Goal: Task Accomplishment & Management: Complete application form

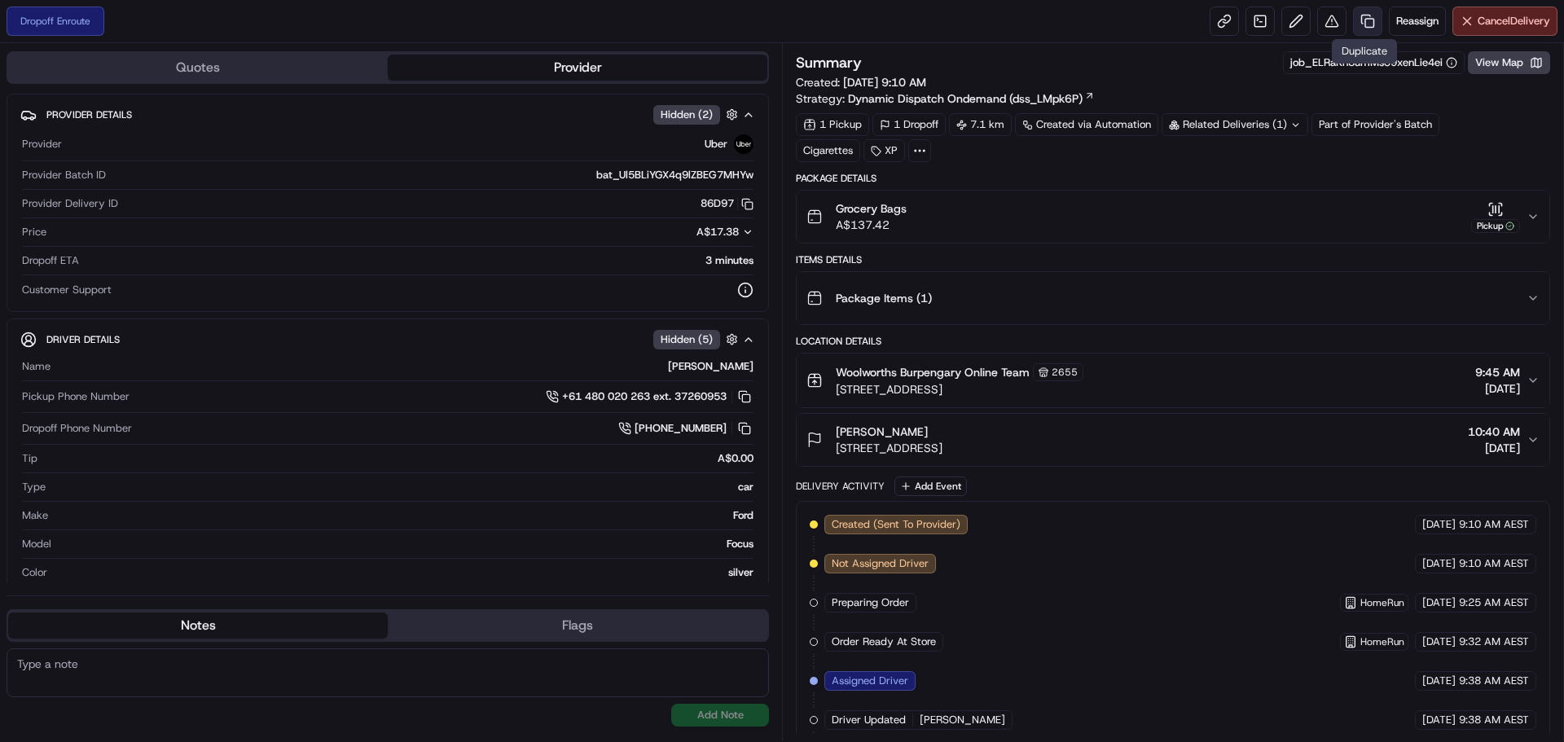
click at [1370, 18] on link at bounding box center [1367, 21] width 29 height 29
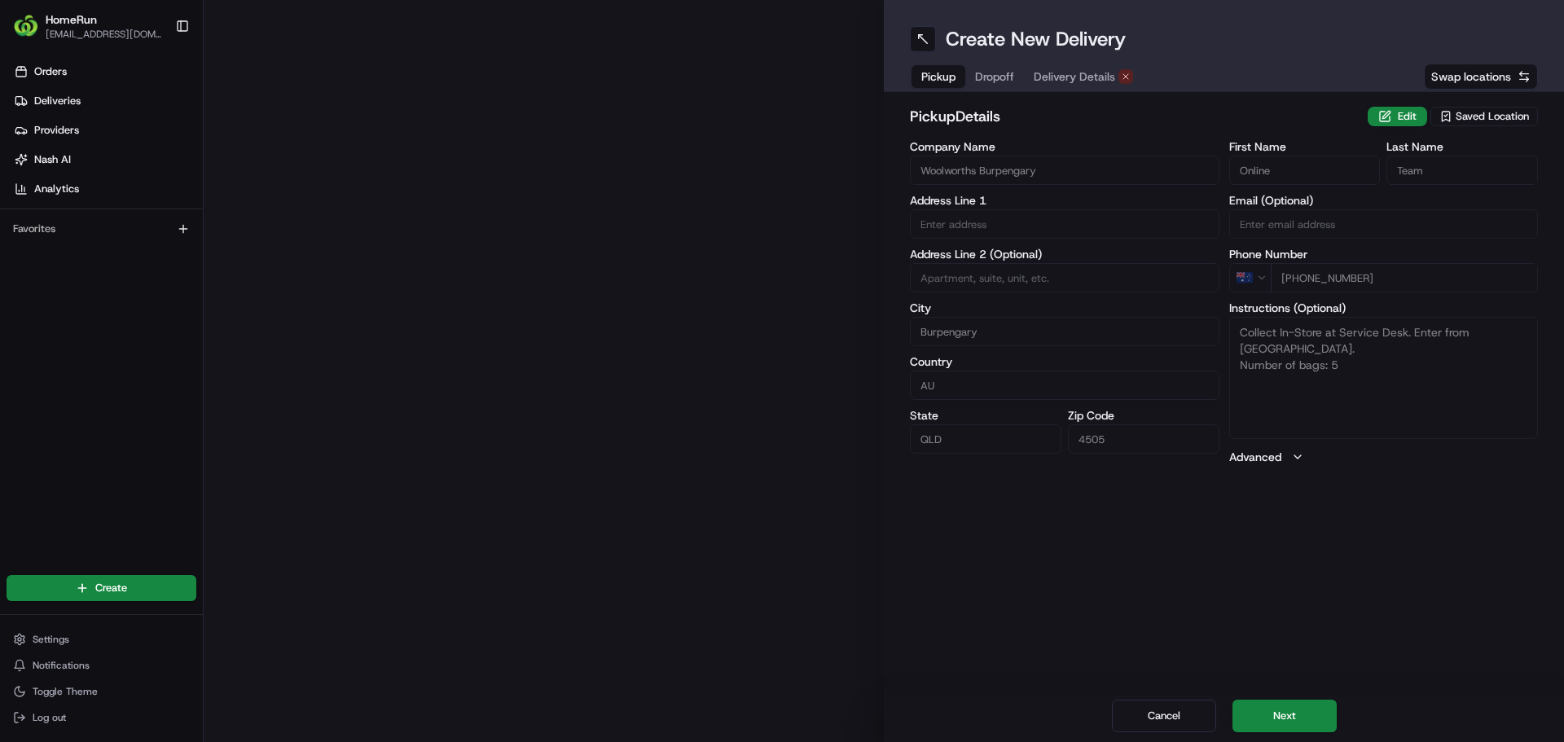
type input "[STREET_ADDRESS]"
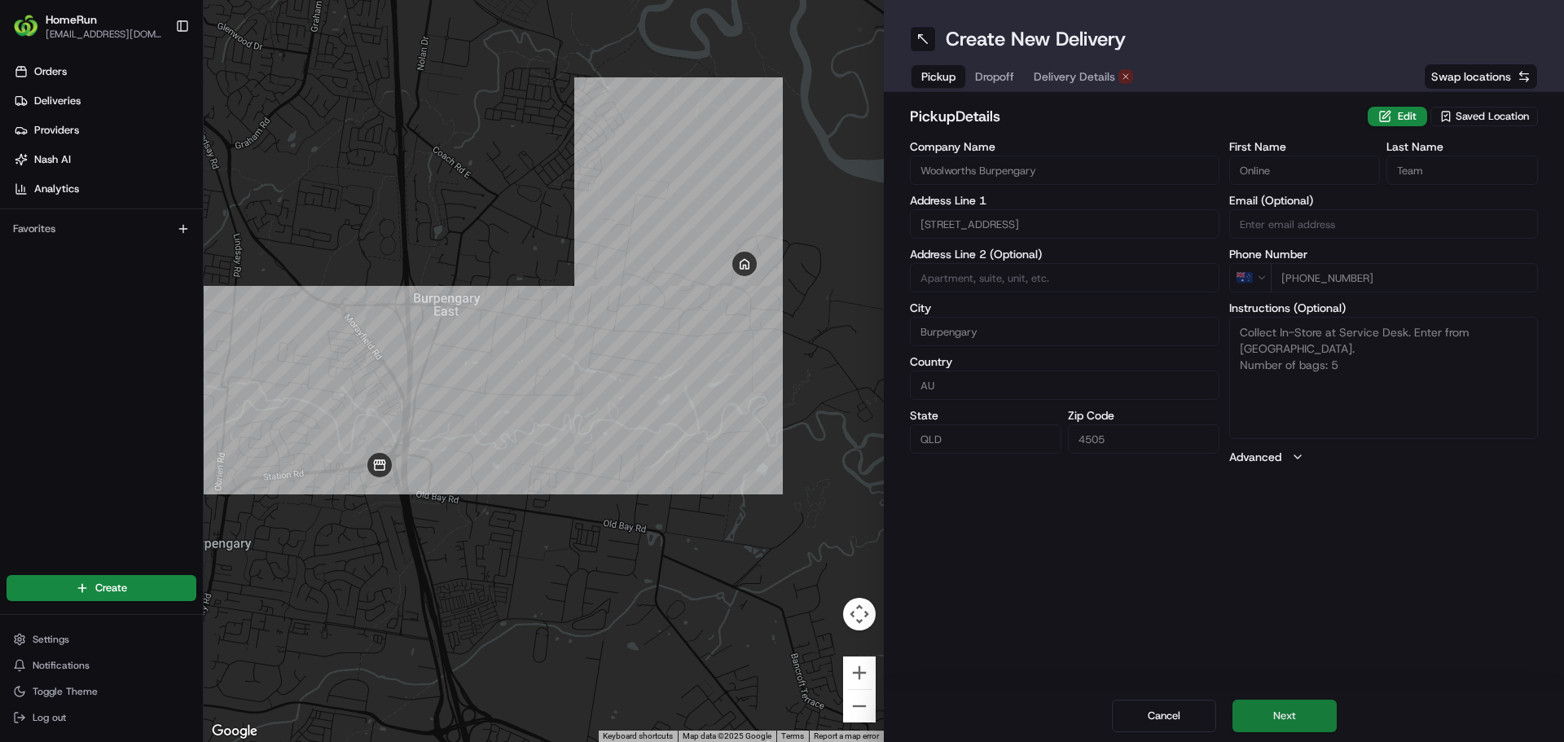
click at [1287, 718] on button "Next" at bounding box center [1284, 716] width 104 height 33
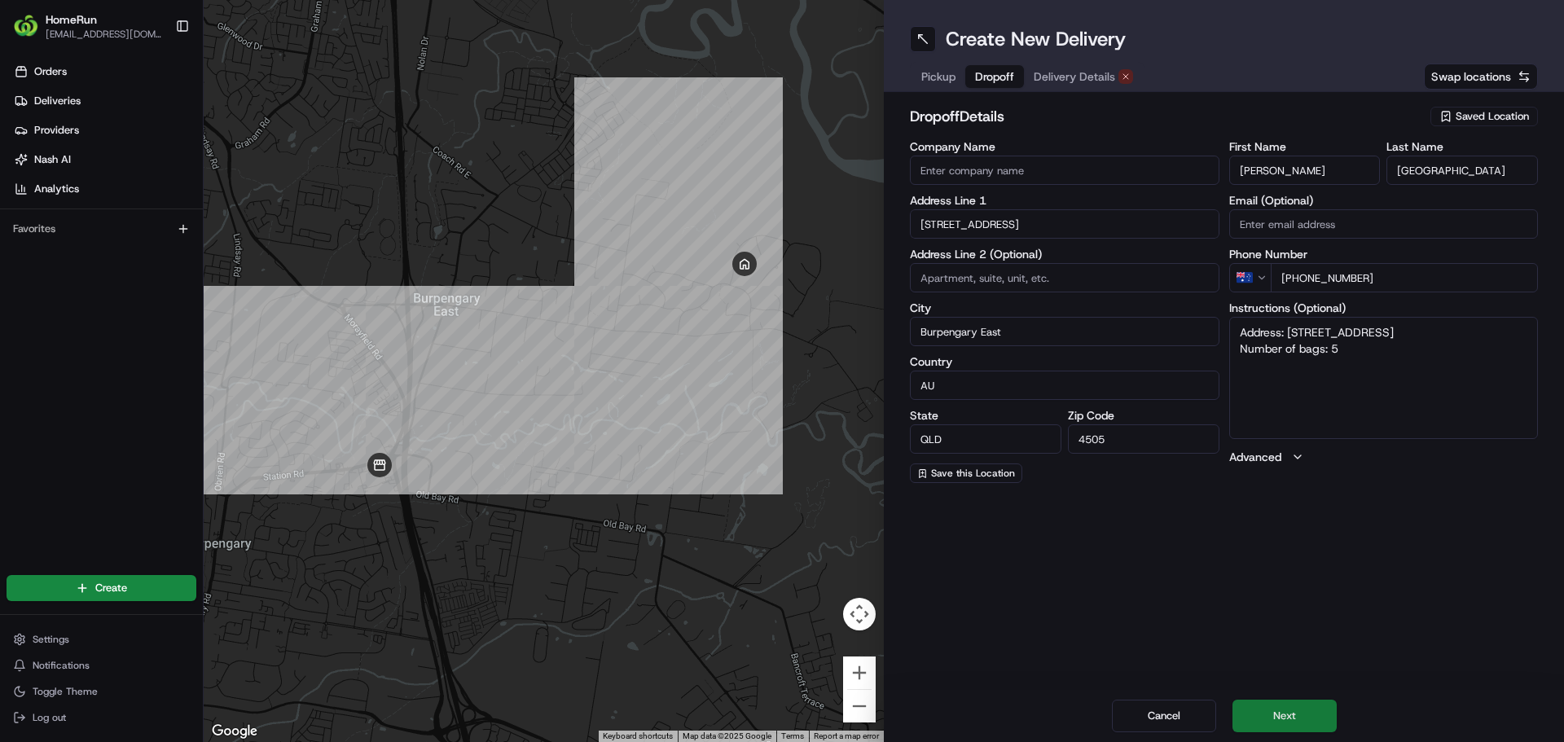
click at [1286, 716] on button "Next" at bounding box center [1284, 716] width 104 height 33
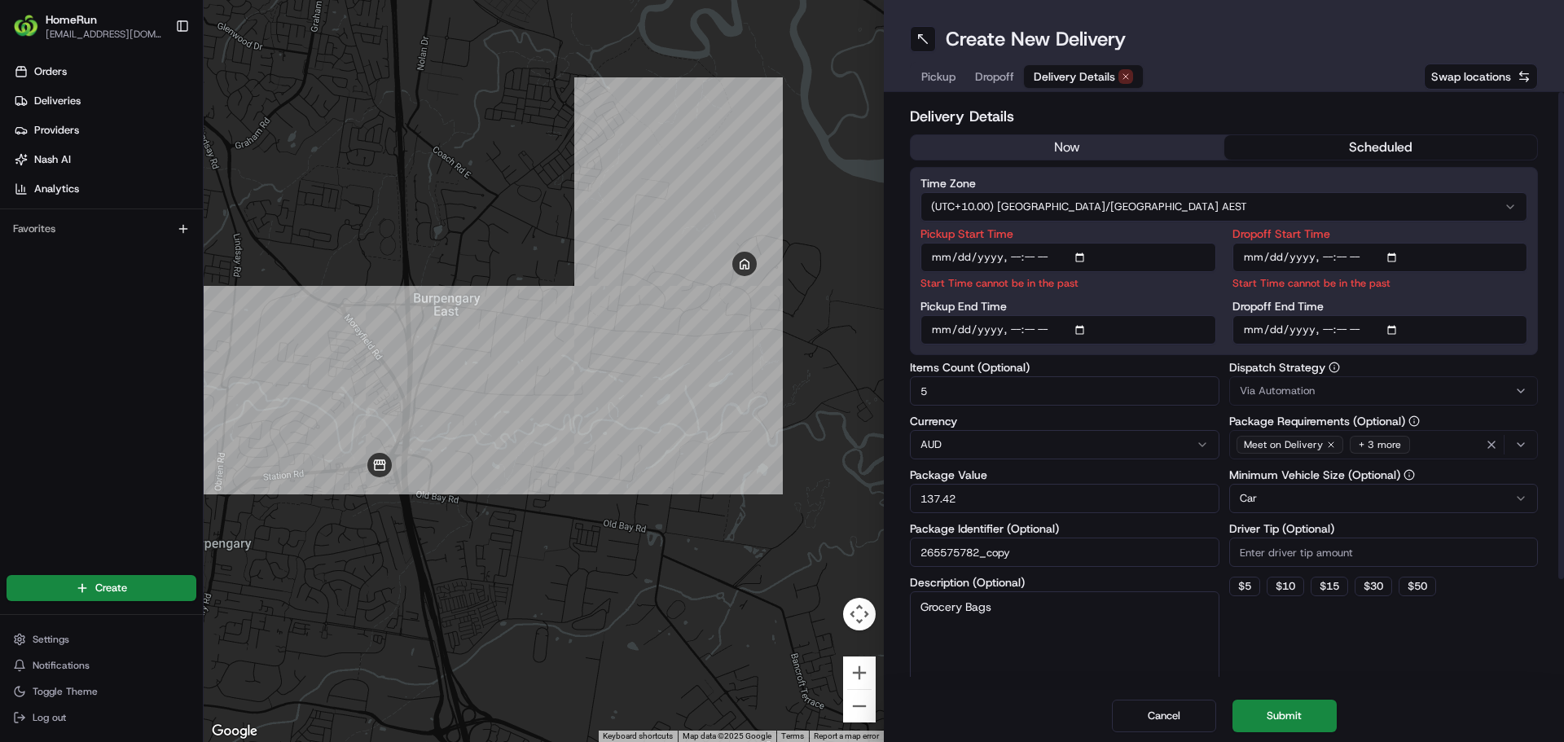
click at [1067, 151] on button "now" at bounding box center [1068, 147] width 314 height 24
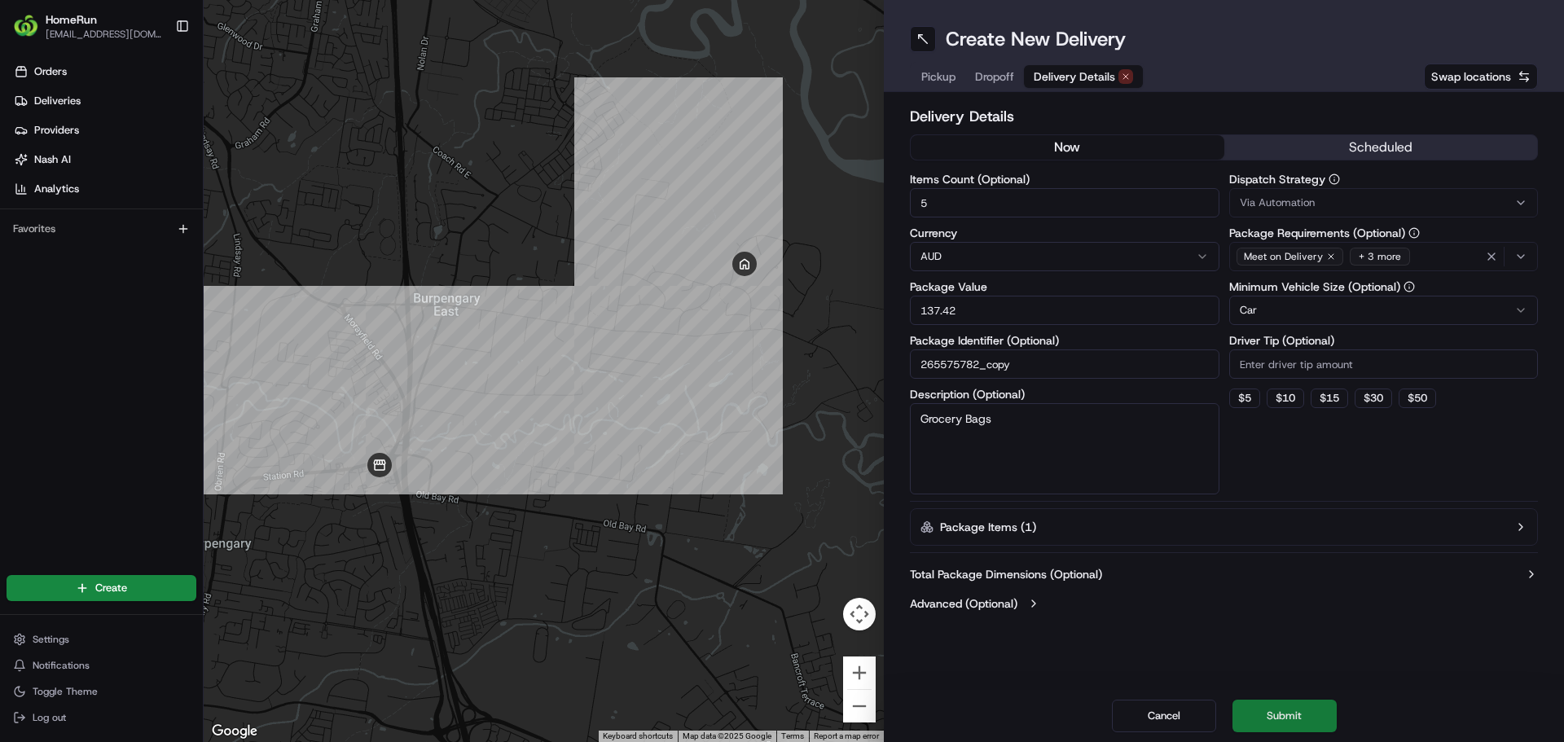
click at [1316, 704] on button "Submit" at bounding box center [1284, 716] width 104 height 33
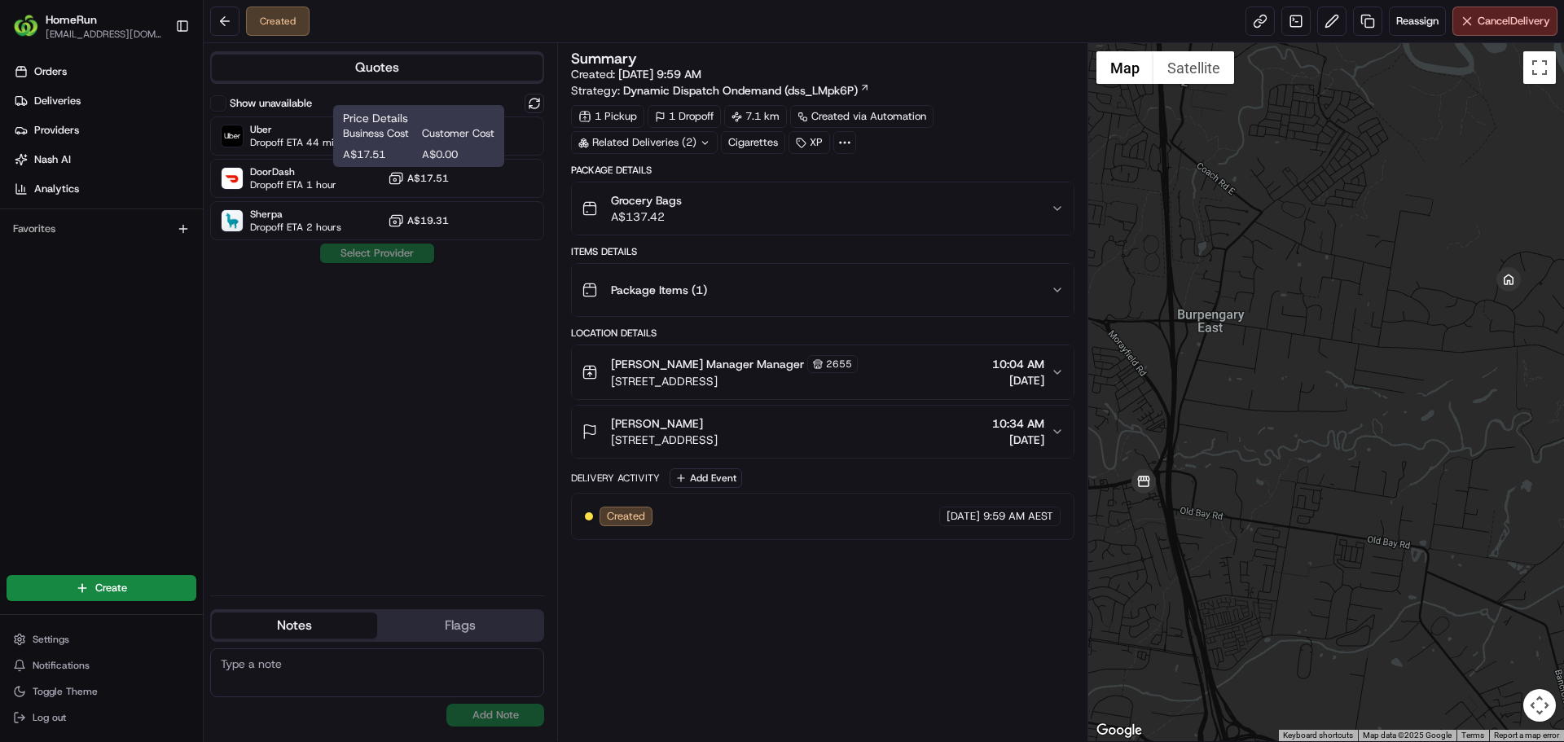
click at [418, 144] on div "Business Cost Customer Cost A$17.51 A$0.00" at bounding box center [418, 144] width 151 height 36
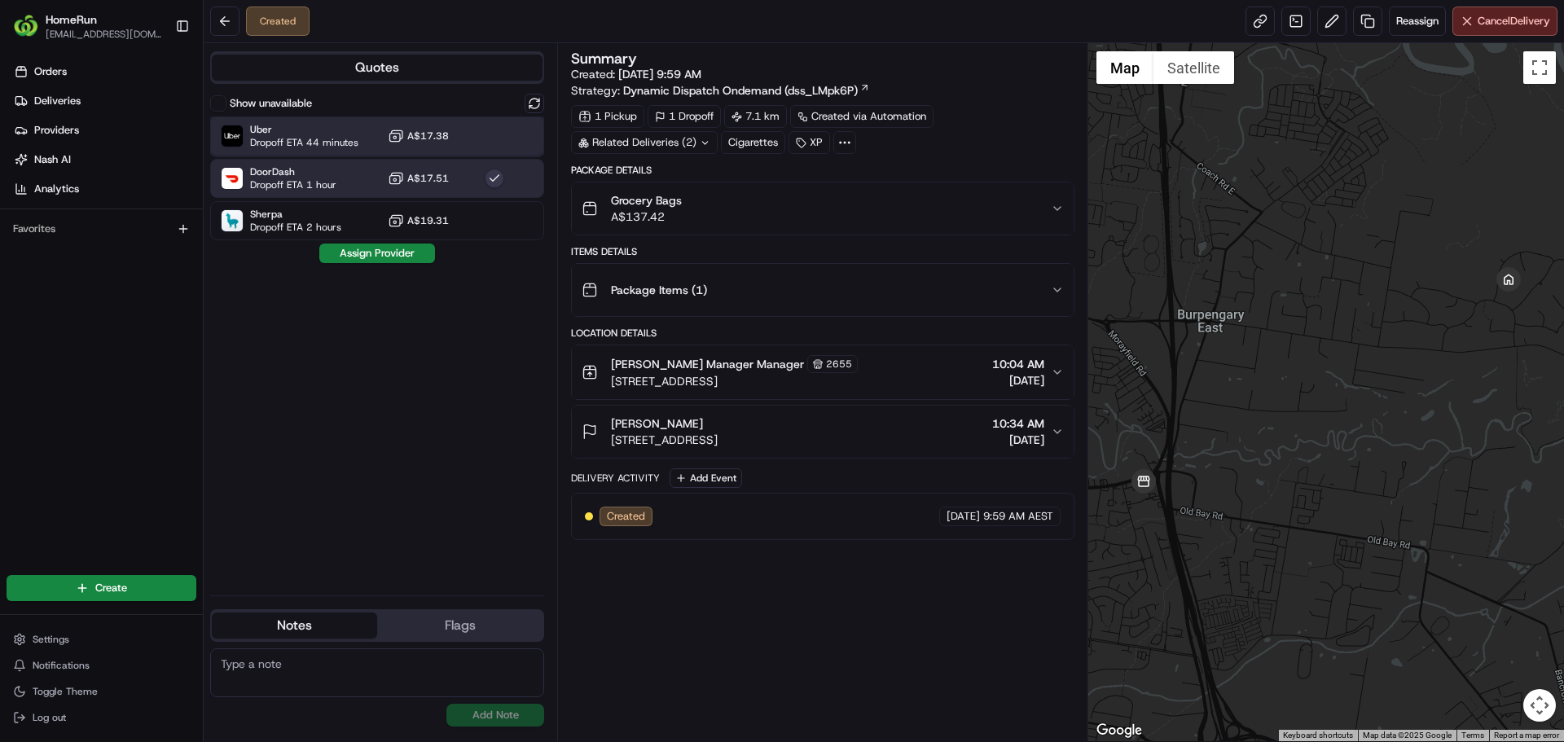
click at [283, 131] on span "Uber" at bounding box center [304, 129] width 108 height 13
click at [403, 256] on button "Assign Provider" at bounding box center [377, 254] width 116 height 20
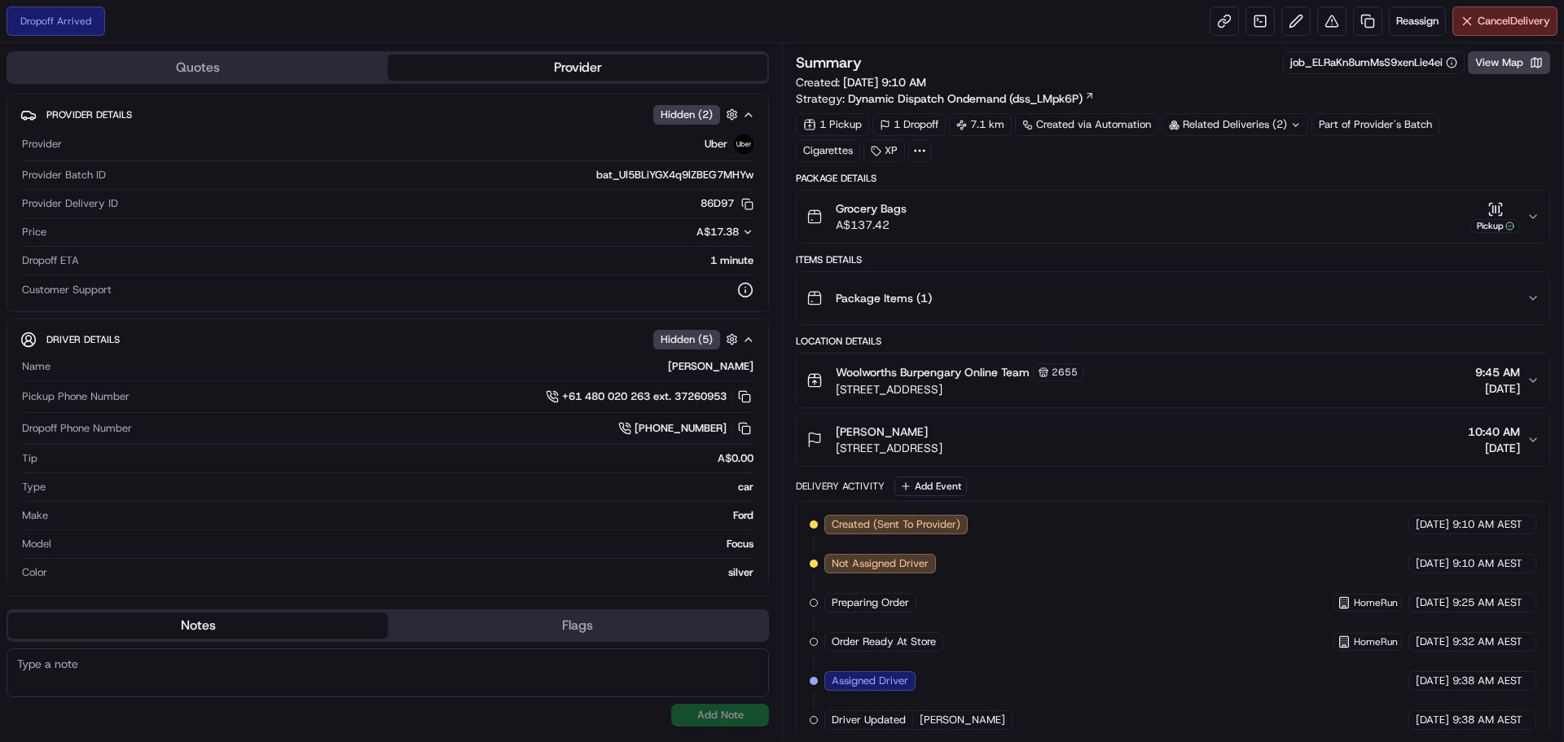
click at [1267, 127] on div "Related Deliveries (2)" at bounding box center [1234, 124] width 147 height 23
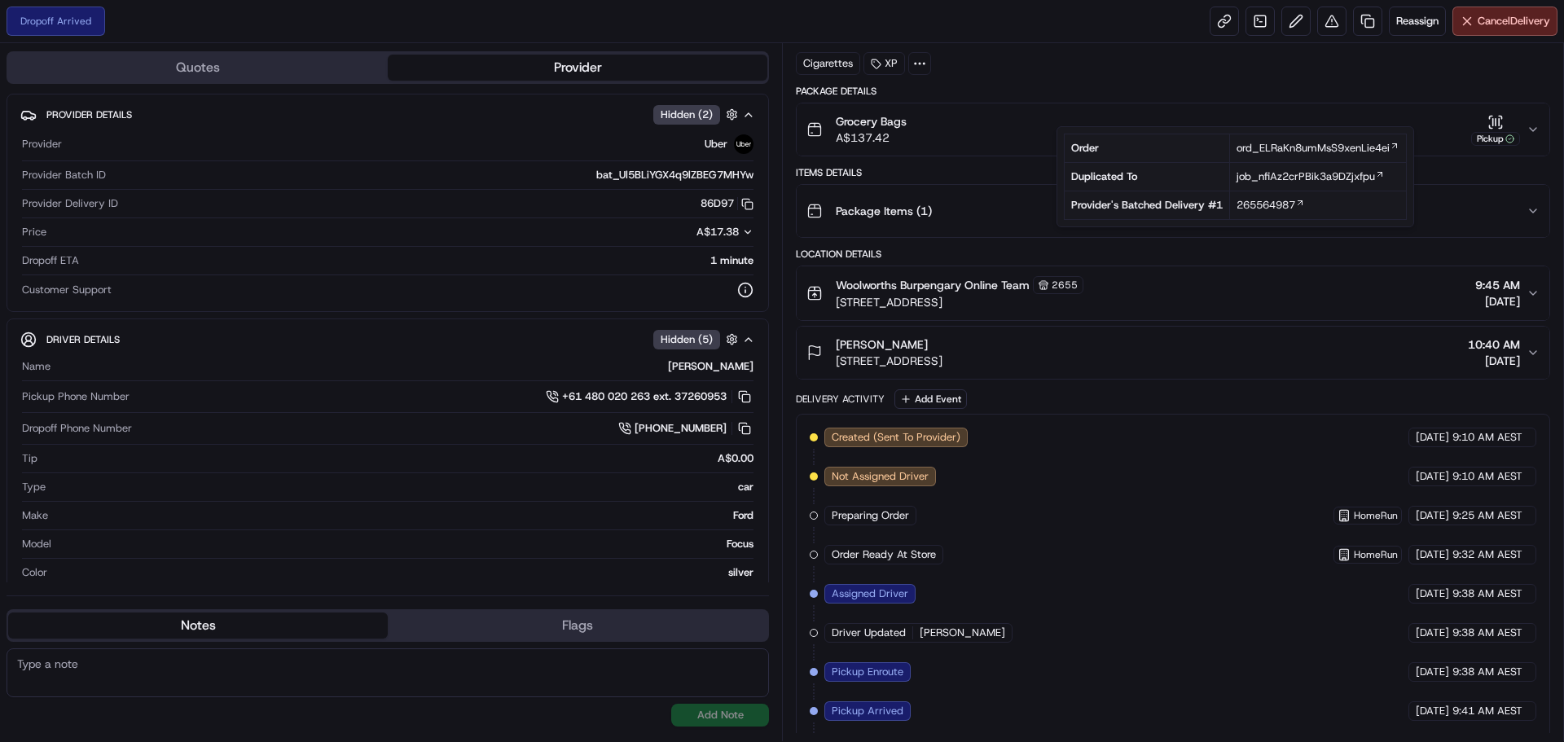
scroll to position [245, 0]
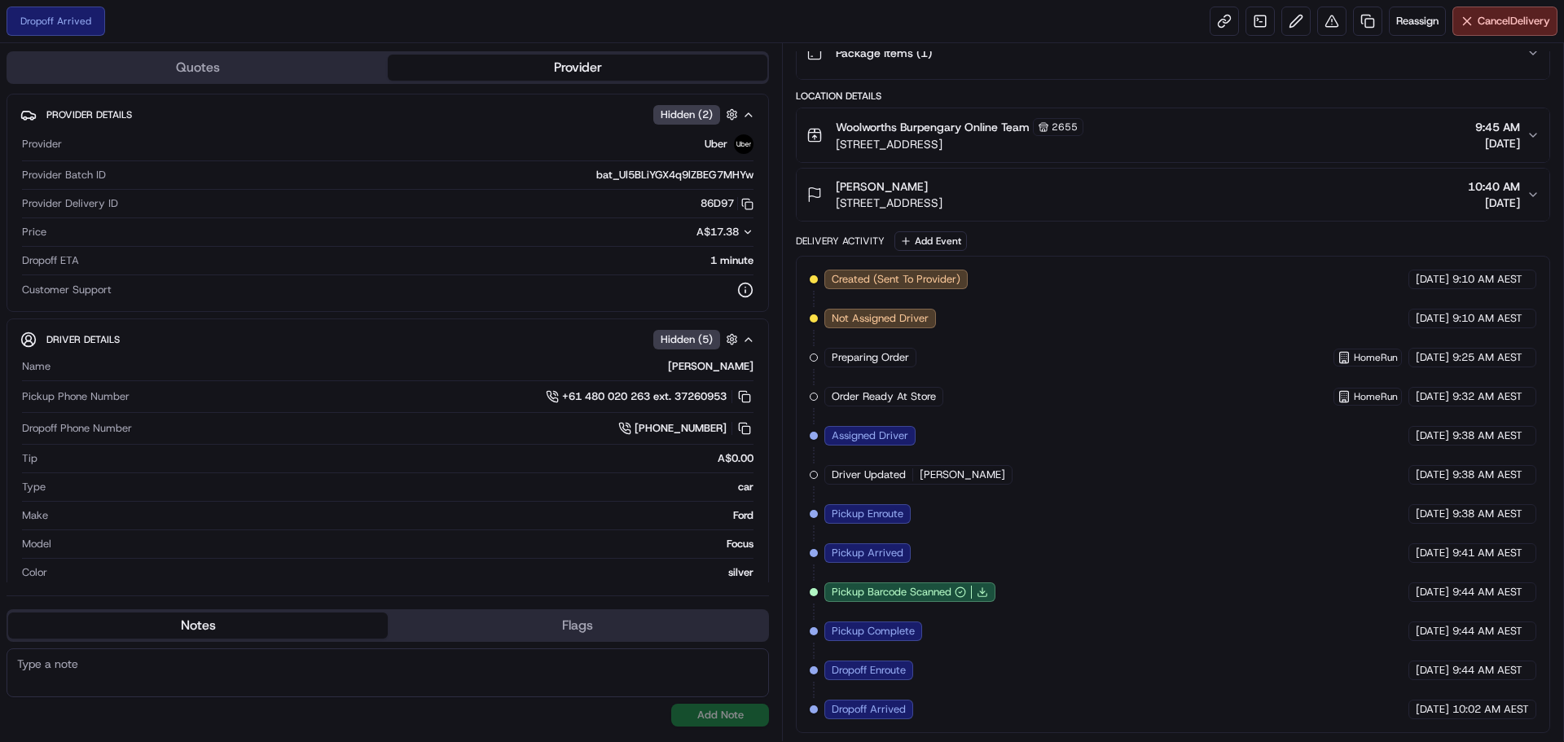
click at [1244, 384] on div "Created (Sent To Provider) Uber 20/08/2025 9:10 AM AEST Not Assigned Driver Ube…" at bounding box center [1173, 495] width 726 height 450
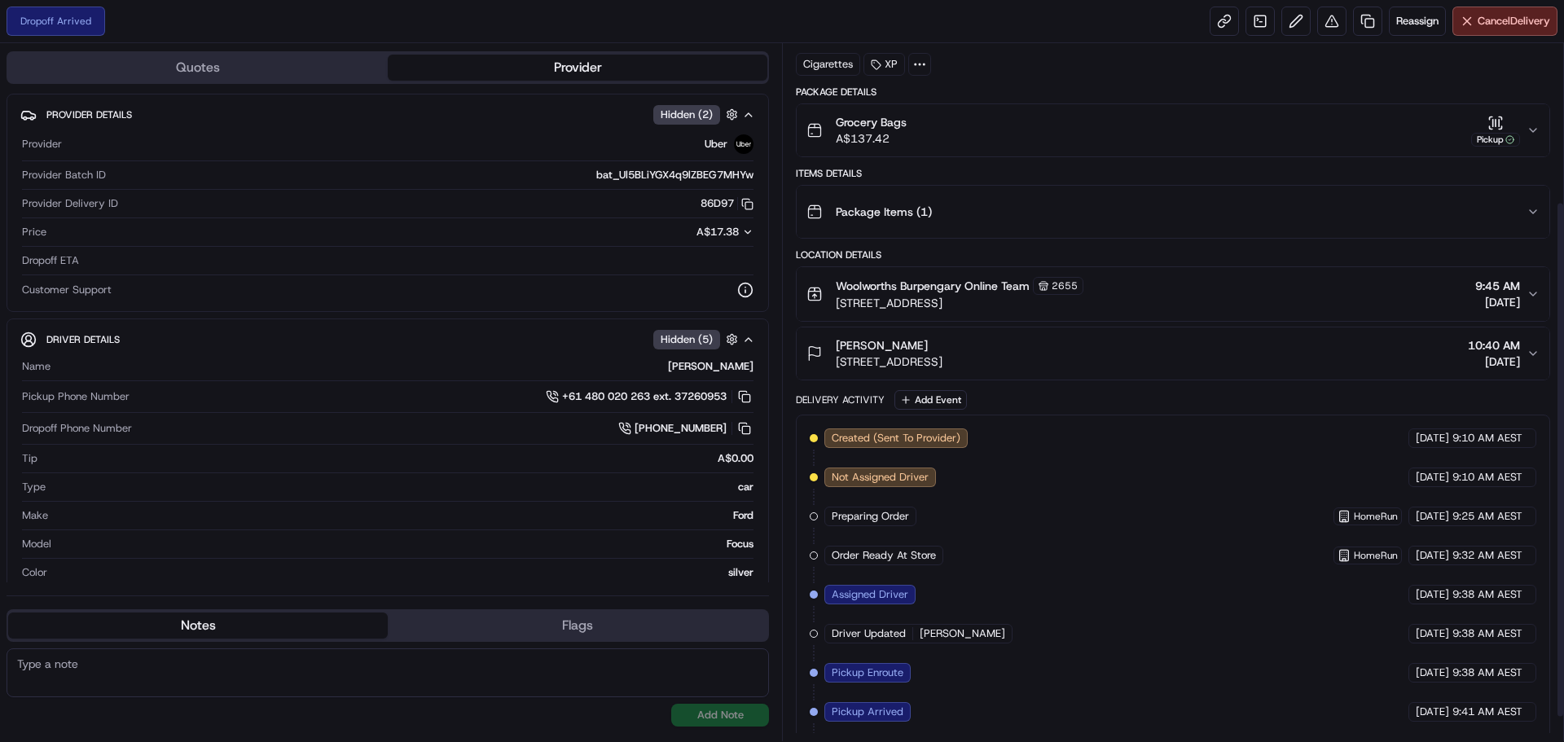
scroll to position [0, 0]
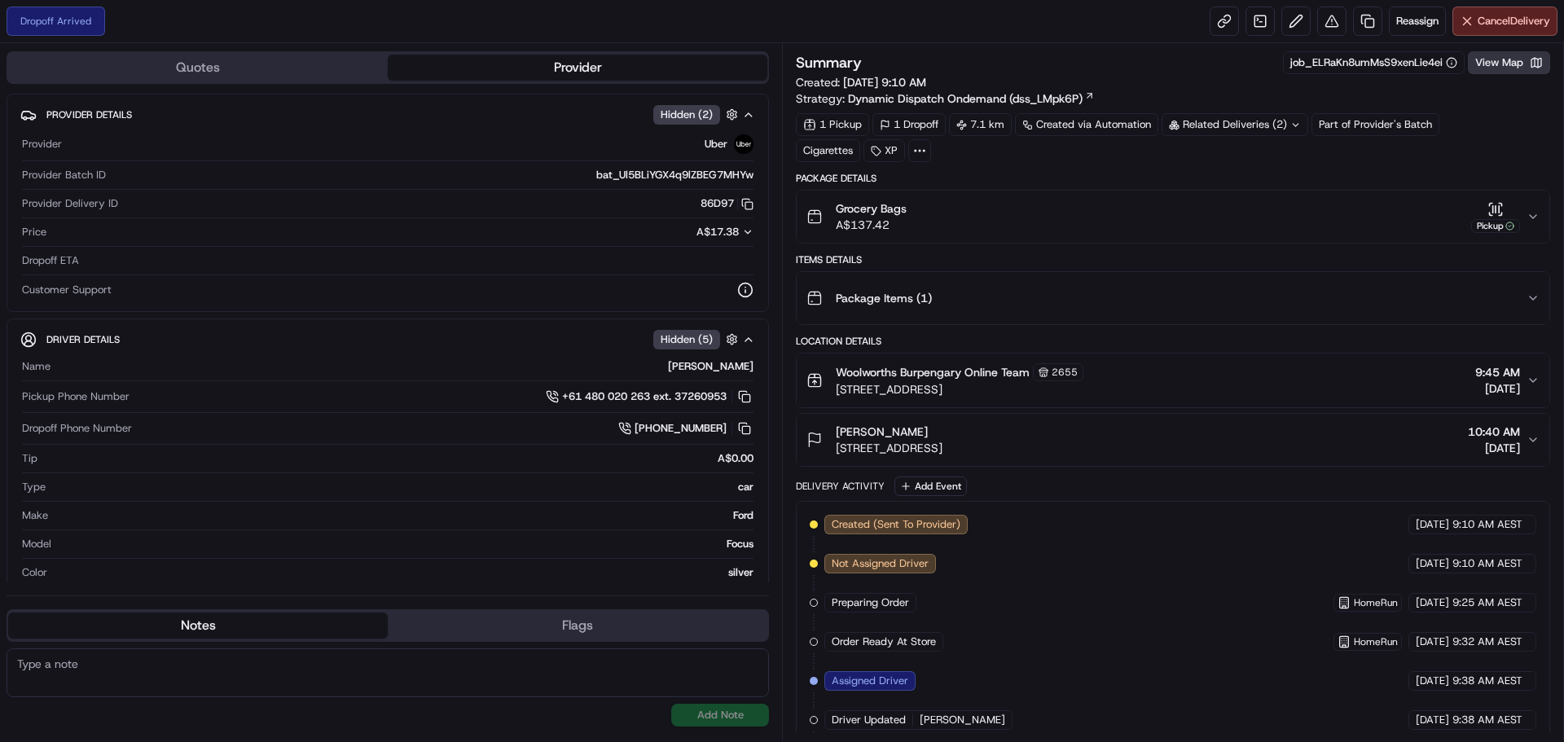
click at [1525, 62] on button "View Map" at bounding box center [1509, 62] width 82 height 23
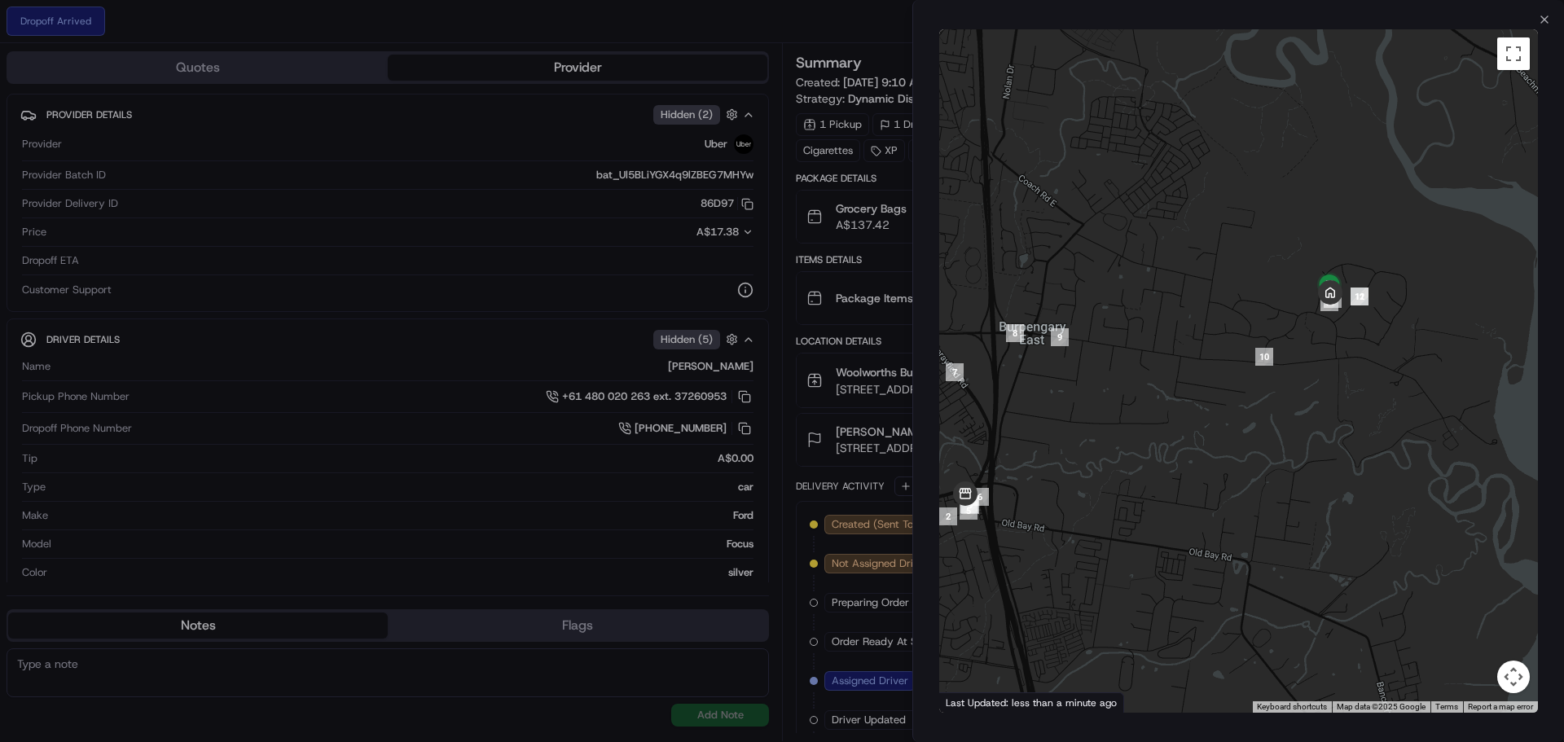
drag, startPoint x: 1418, startPoint y: 270, endPoint x: 1281, endPoint y: 322, distance: 146.1
click at [1282, 322] on div at bounding box center [1238, 370] width 599 height 683
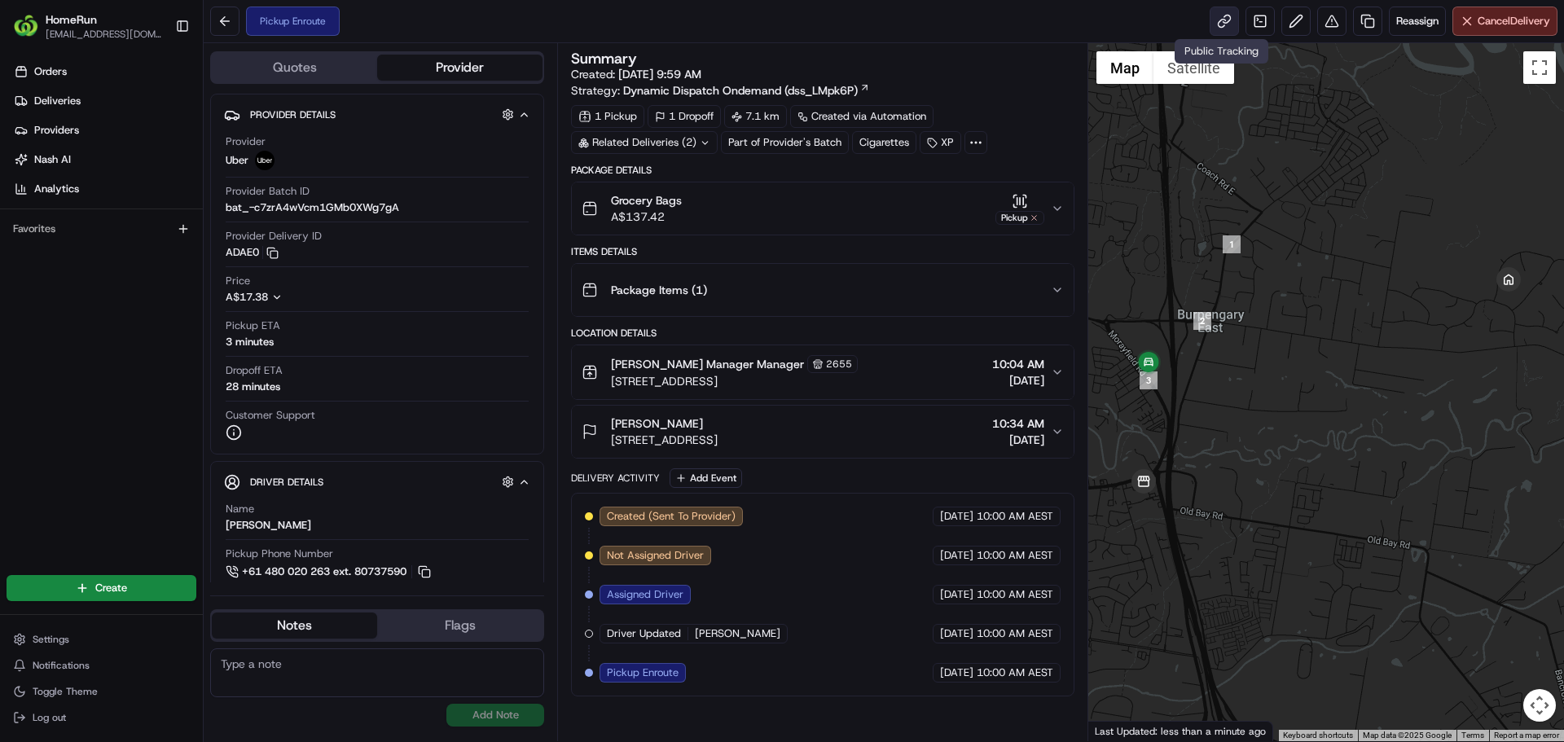
click at [1216, 15] on link at bounding box center [1223, 21] width 29 height 29
